Goal: Task Accomplishment & Management: Manage account settings

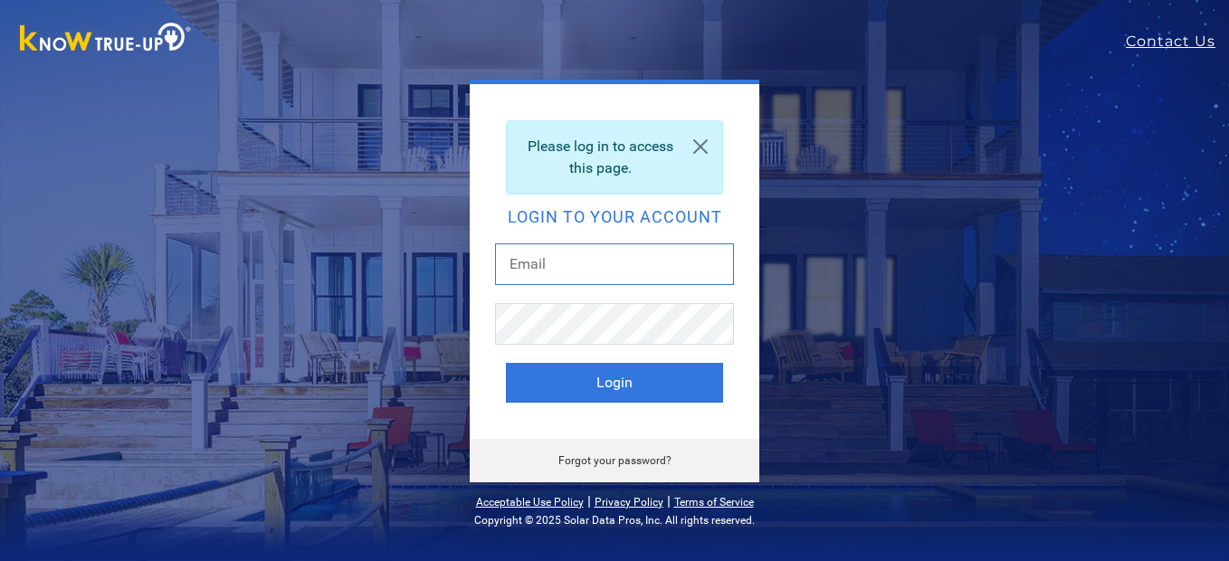
click at [604, 273] on input "text" at bounding box center [614, 264] width 239 height 42
type input "[EMAIL_ADDRESS][DOMAIN_NAME]"
click at [506, 363] on button "Login" at bounding box center [614, 383] width 217 height 40
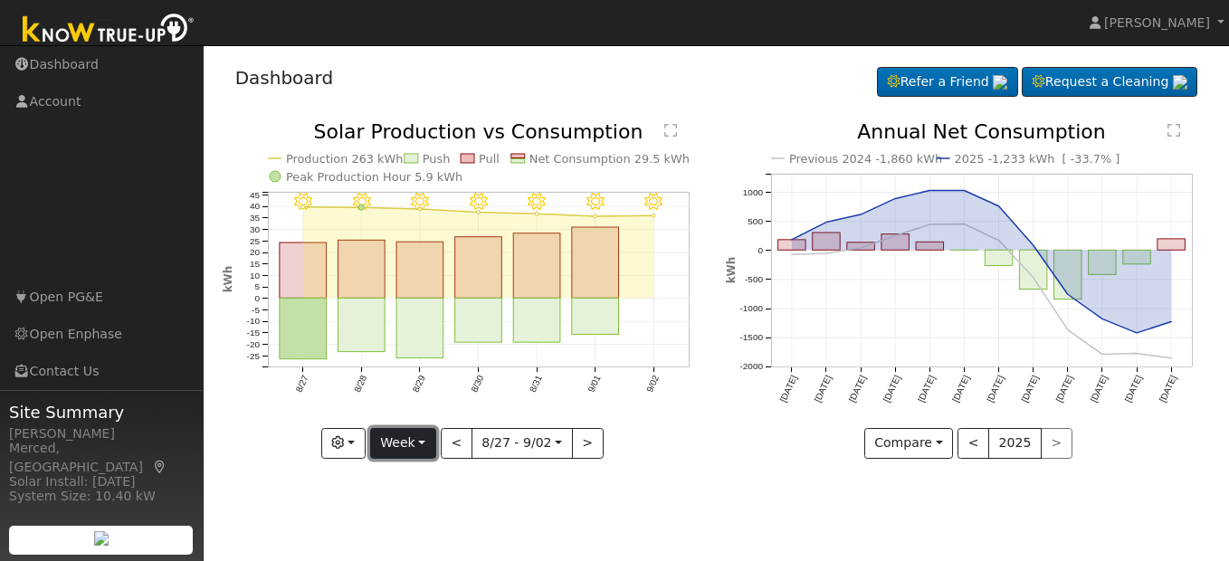
click at [433, 440] on button "Week" at bounding box center [403, 443] width 66 height 31
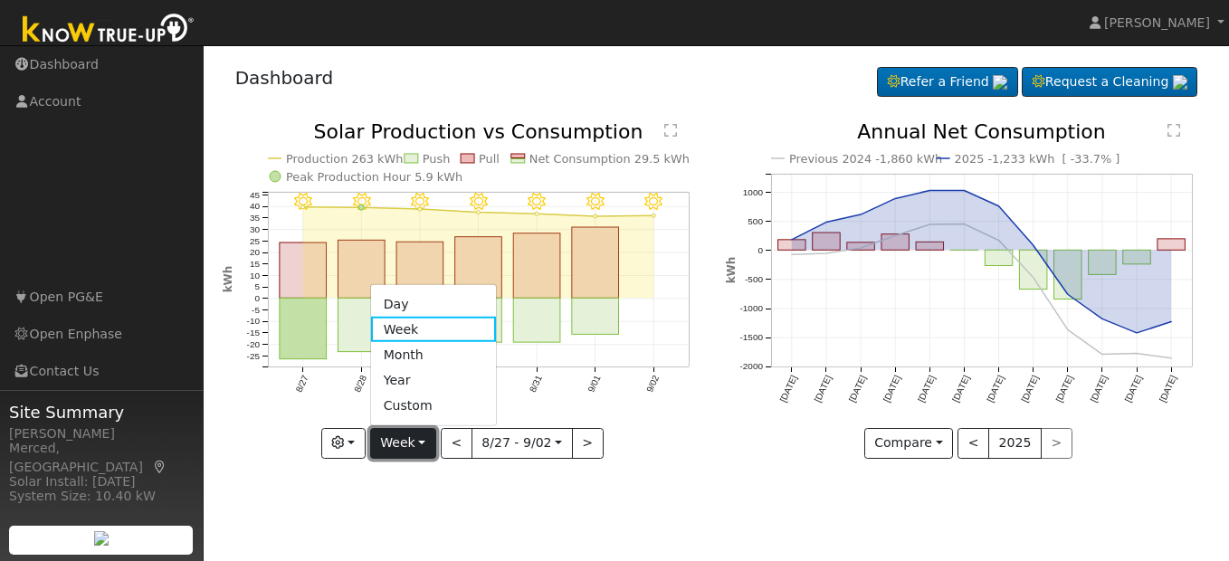
click at [433, 439] on button "Week" at bounding box center [403, 443] width 66 height 31
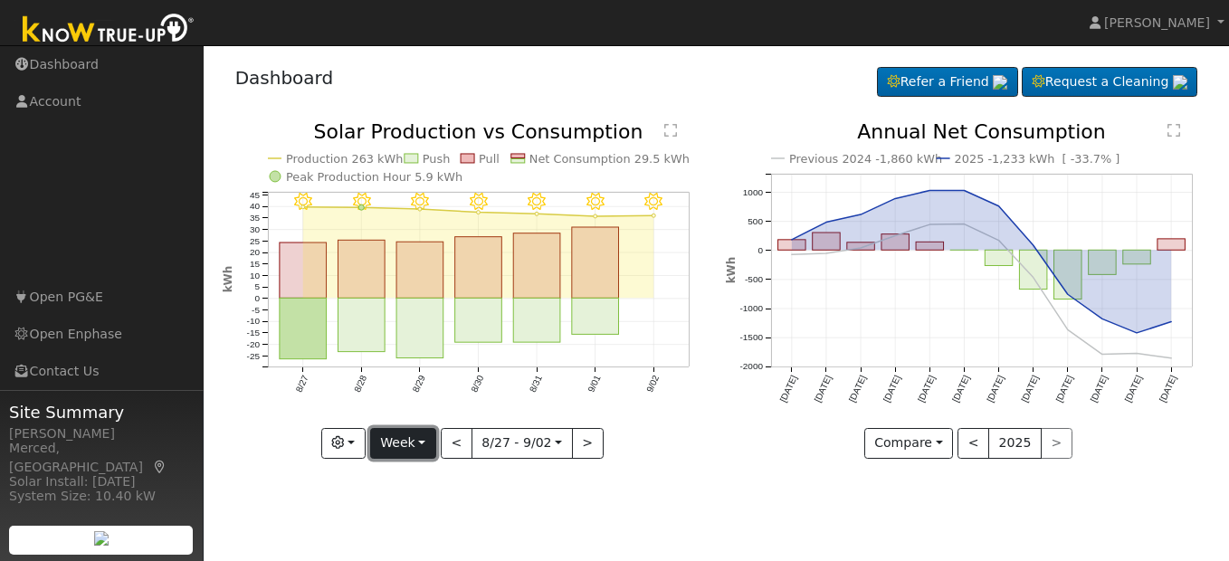
click at [421, 434] on button "Week" at bounding box center [403, 443] width 66 height 31
click at [420, 436] on button "Week" at bounding box center [403, 443] width 66 height 31
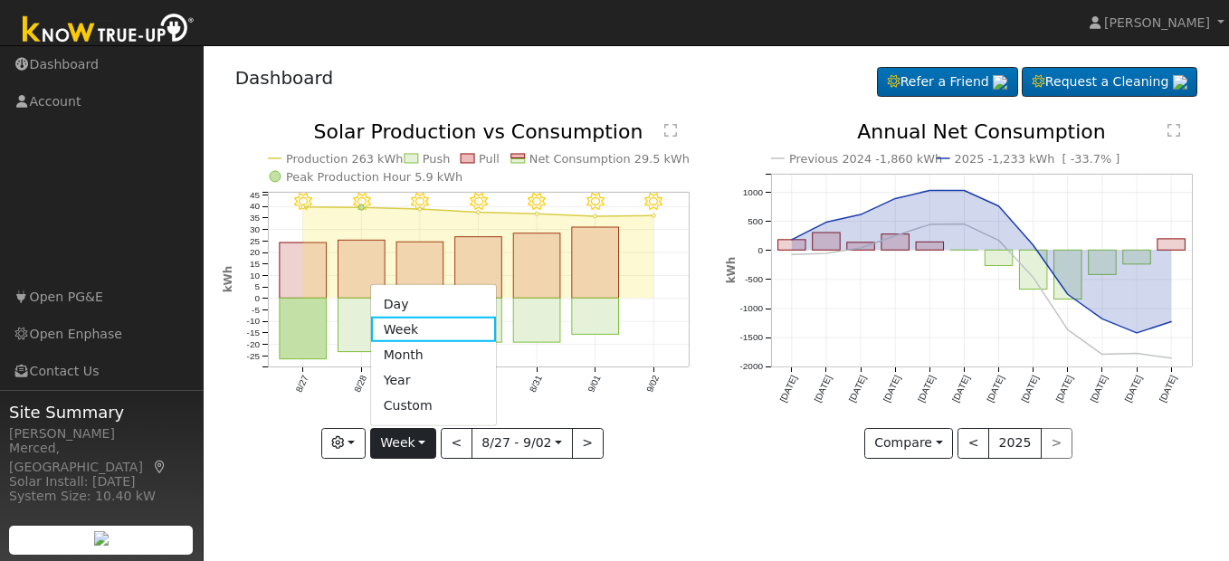
click at [423, 359] on link "Month" at bounding box center [434, 354] width 126 height 25
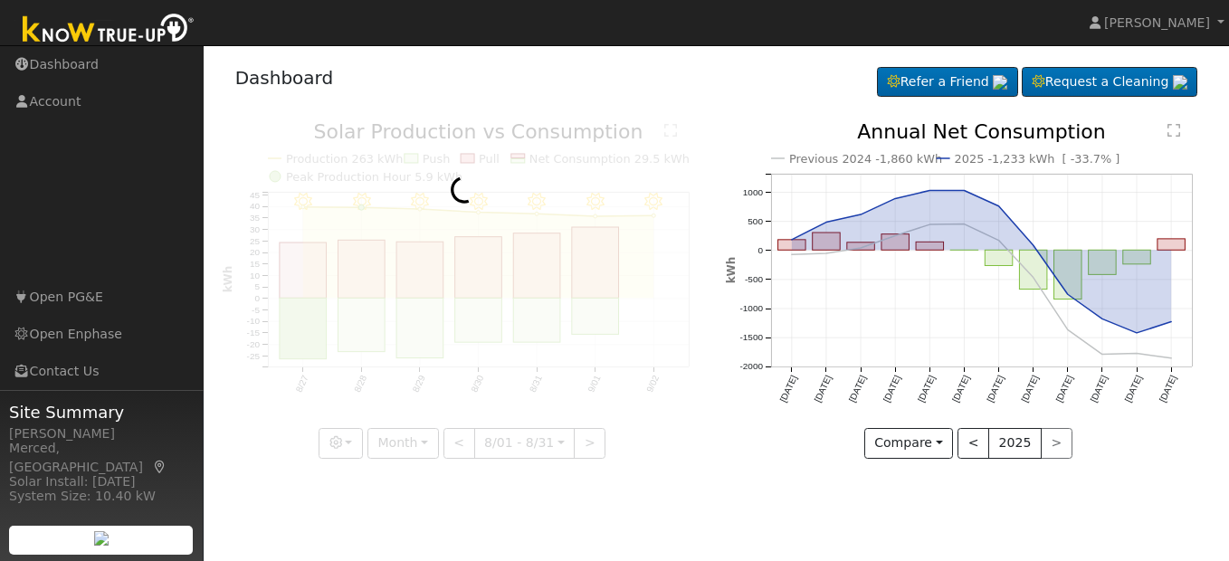
click at [423, 359] on div at bounding box center [465, 290] width 484 height 337
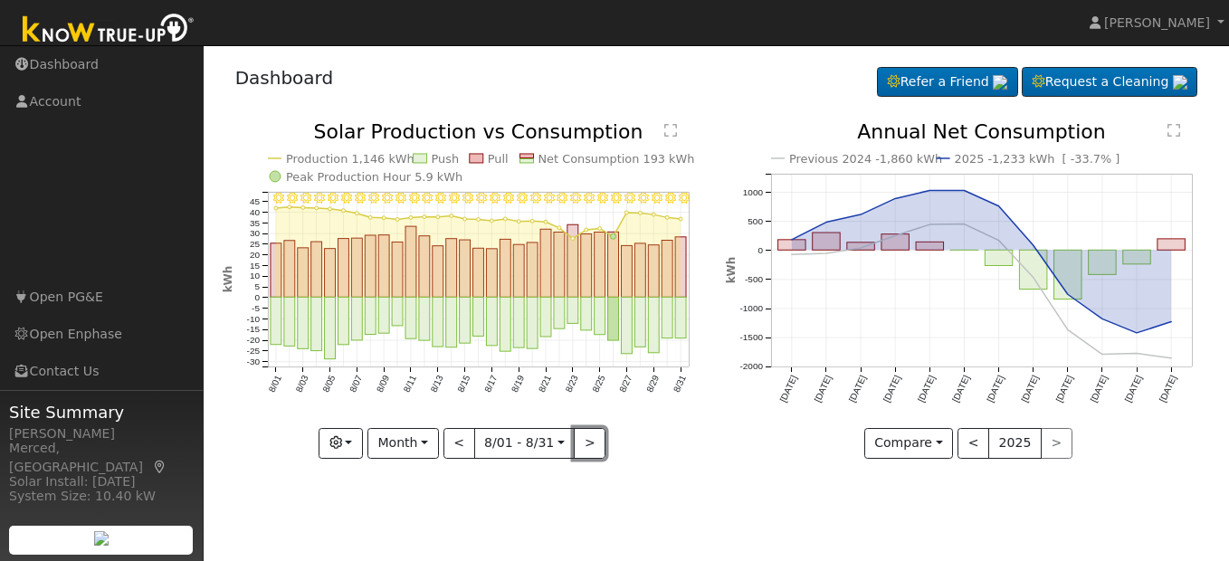
click at [583, 445] on button ">" at bounding box center [590, 443] width 32 height 31
type input "2025-09-01"
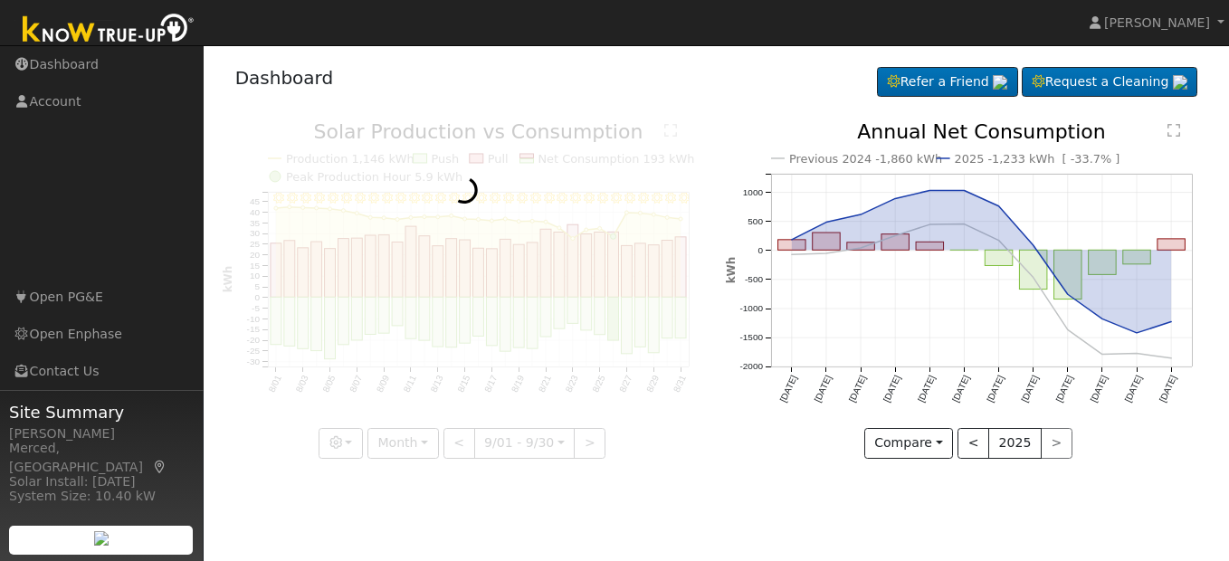
click at [583, 445] on div at bounding box center [465, 290] width 484 height 337
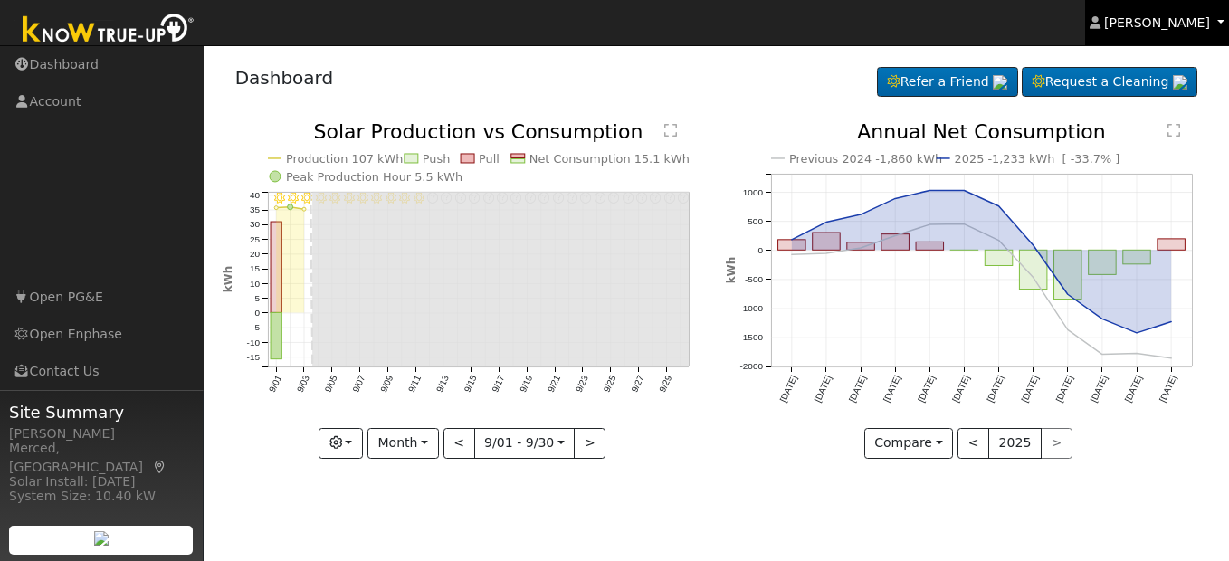
click at [1132, 23] on span "James Mendoza" at bounding box center [1157, 22] width 106 height 14
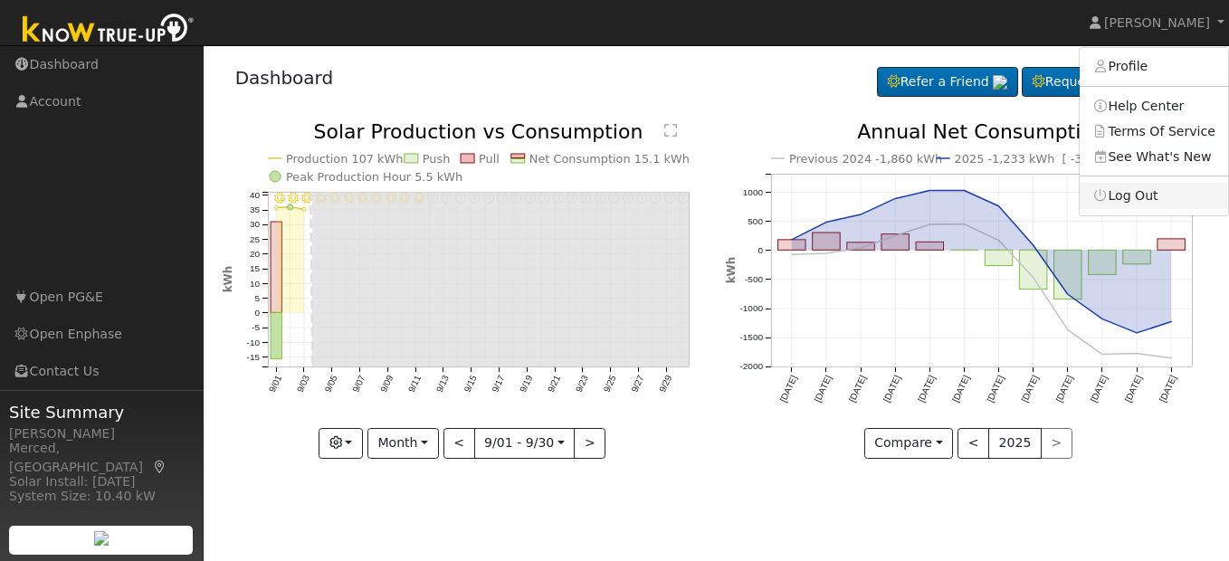
click at [1138, 192] on link "Log Out" at bounding box center [1154, 195] width 148 height 25
